Goal: Browse casually

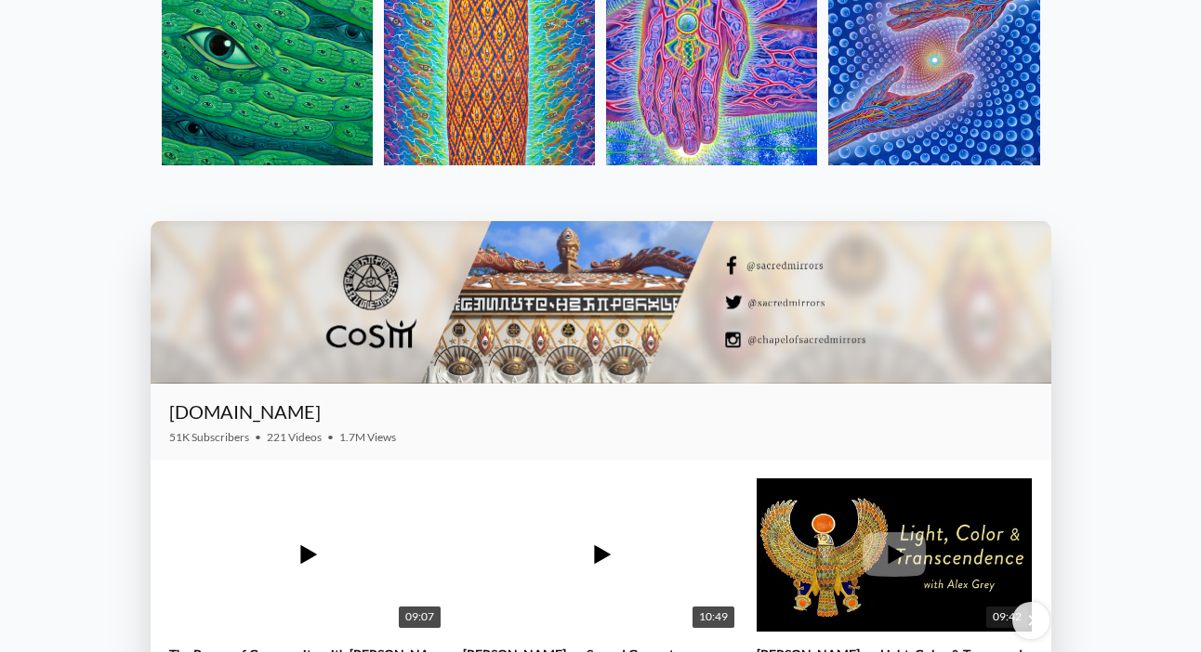
scroll to position [2113, 0]
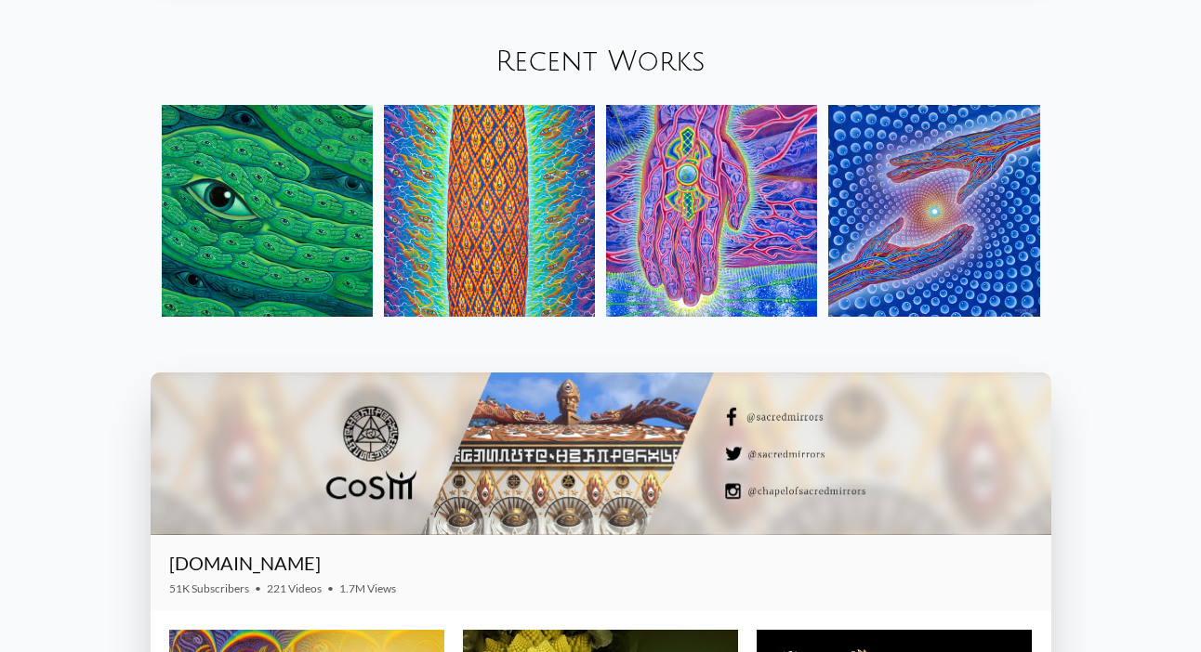
click at [253, 220] on img at bounding box center [267, 210] width 211 height 211
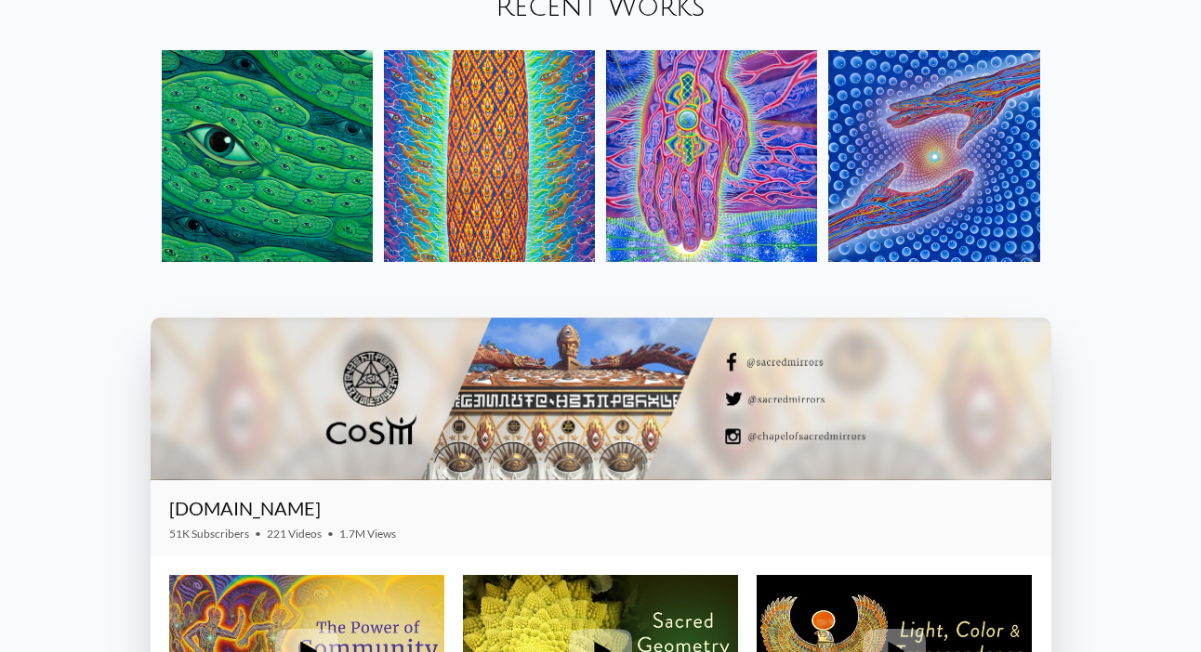
scroll to position [2134, 0]
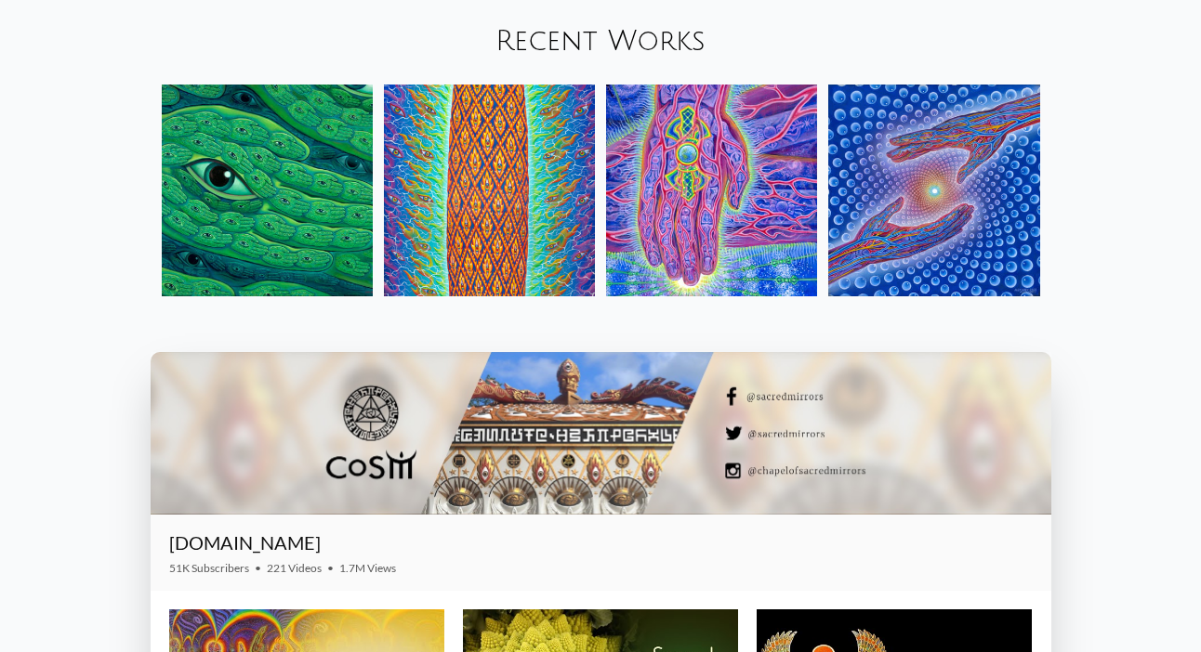
click at [704, 169] on img at bounding box center [711, 190] width 211 height 211
click at [538, 182] on img at bounding box center [489, 190] width 211 height 211
click at [995, 172] on img at bounding box center [933, 190] width 211 height 211
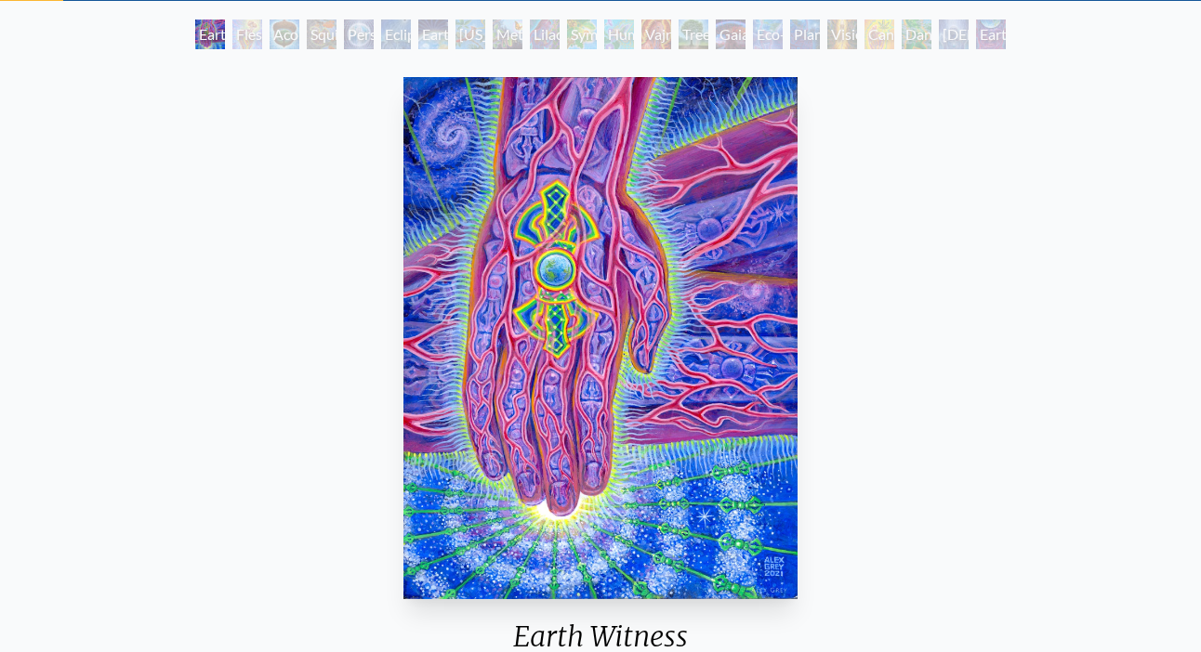
scroll to position [256, 0]
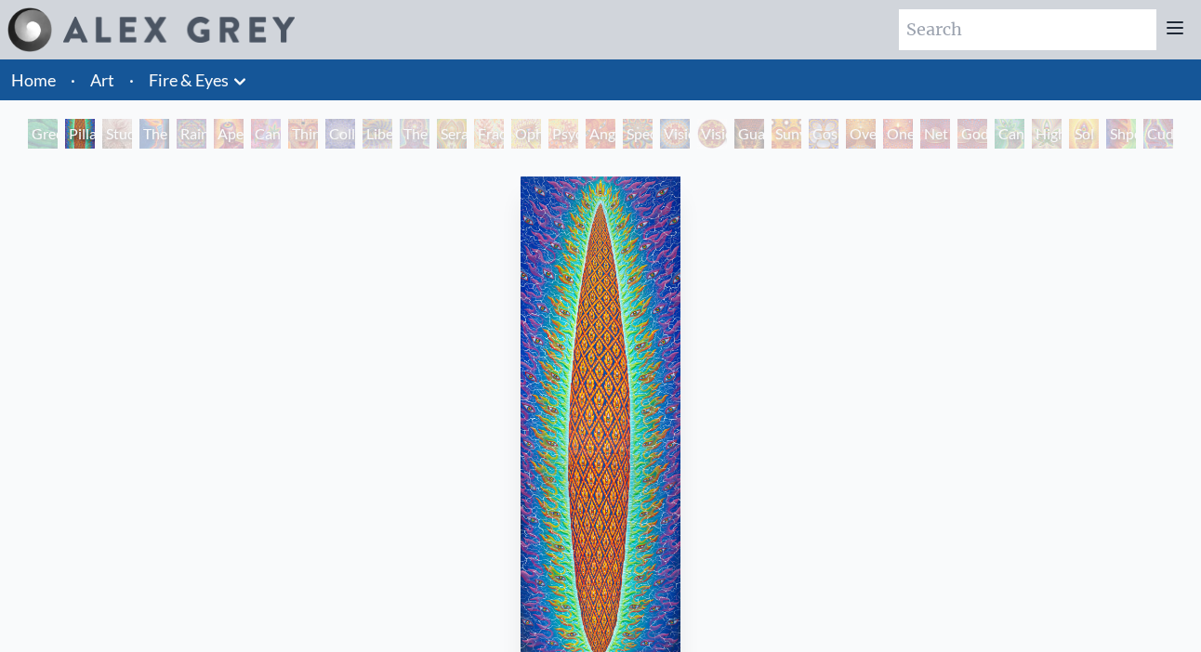
click at [576, 244] on img "2 / 31" at bounding box center [600, 438] width 160 height 522
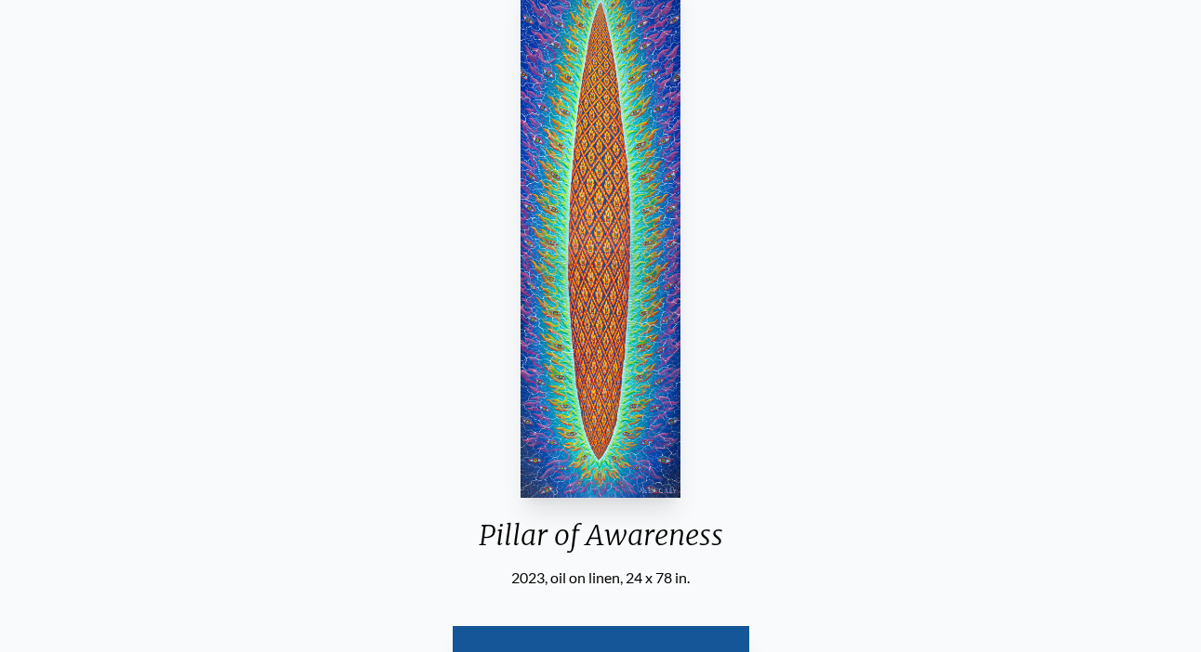
scroll to position [502, 0]
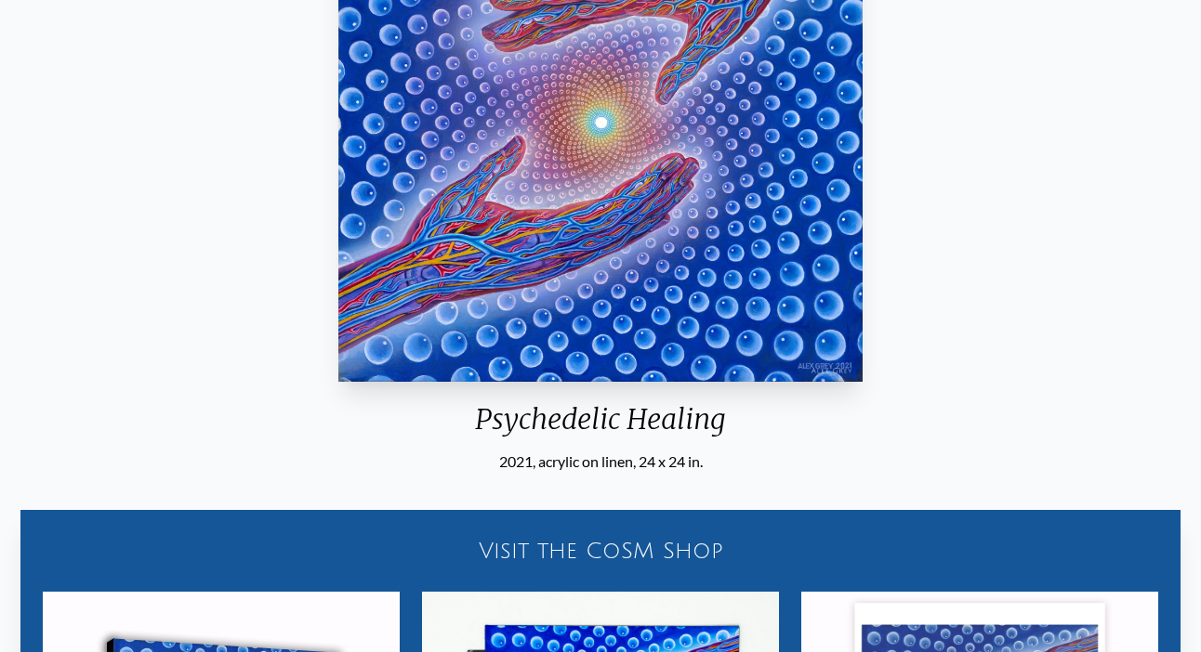
scroll to position [214, 0]
